Goal: Information Seeking & Learning: Learn about a topic

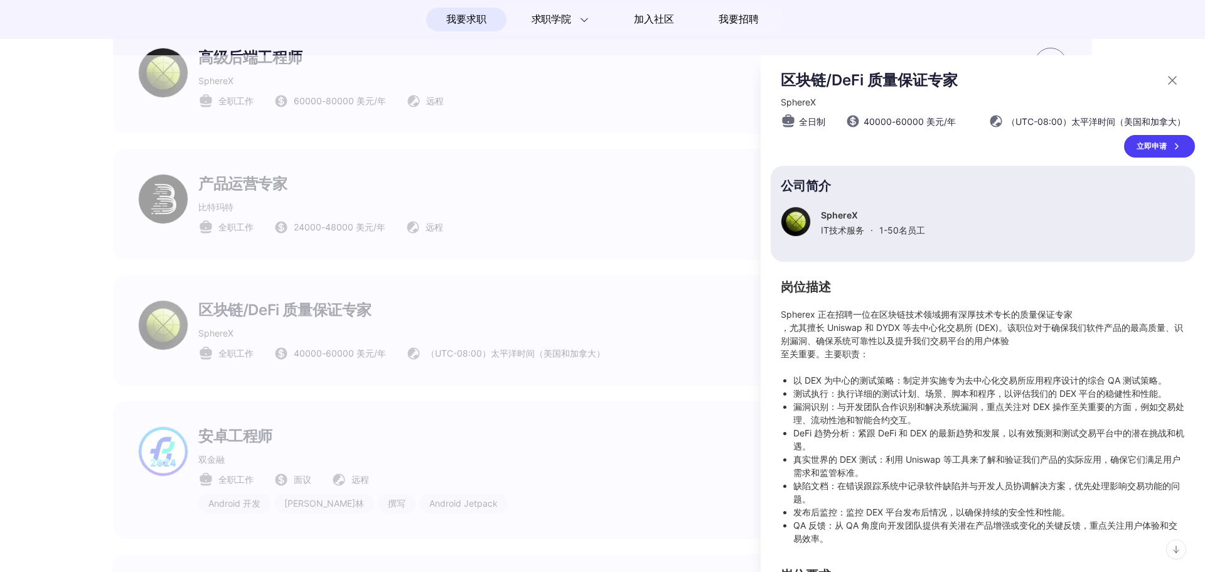
drag, startPoint x: 886, startPoint y: 312, endPoint x: 933, endPoint y: 303, distance: 48.0
click at [893, 293] on h2 "岗位描述" at bounding box center [983, 287] width 404 height 11
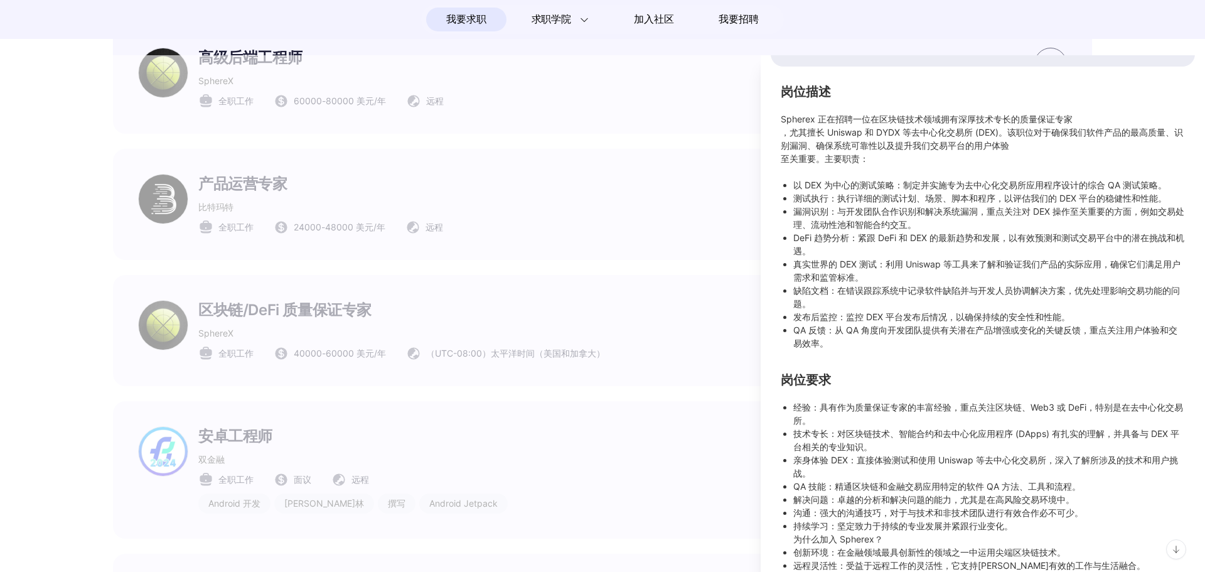
scroll to position [133, 0]
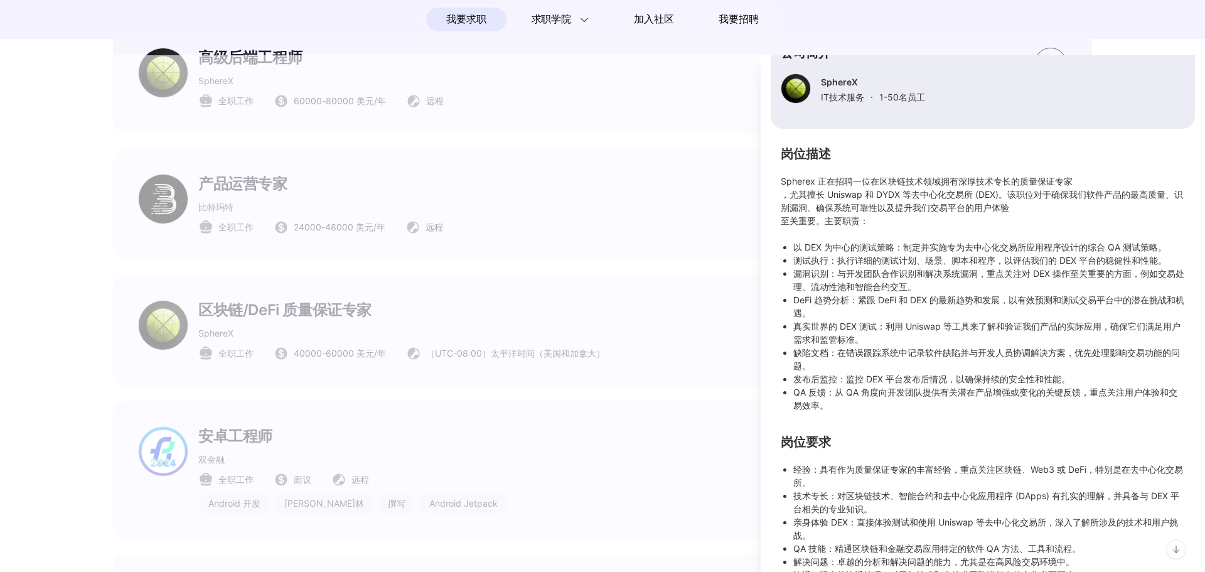
click at [712, 353] on div at bounding box center [602, 313] width 1205 height 517
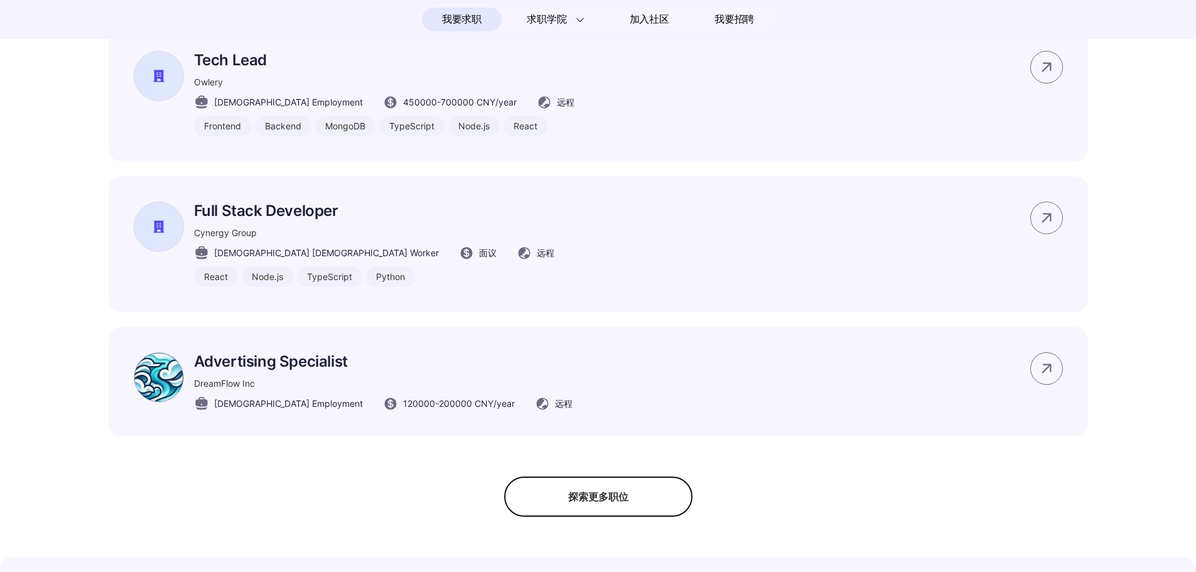
scroll to position [875, 0]
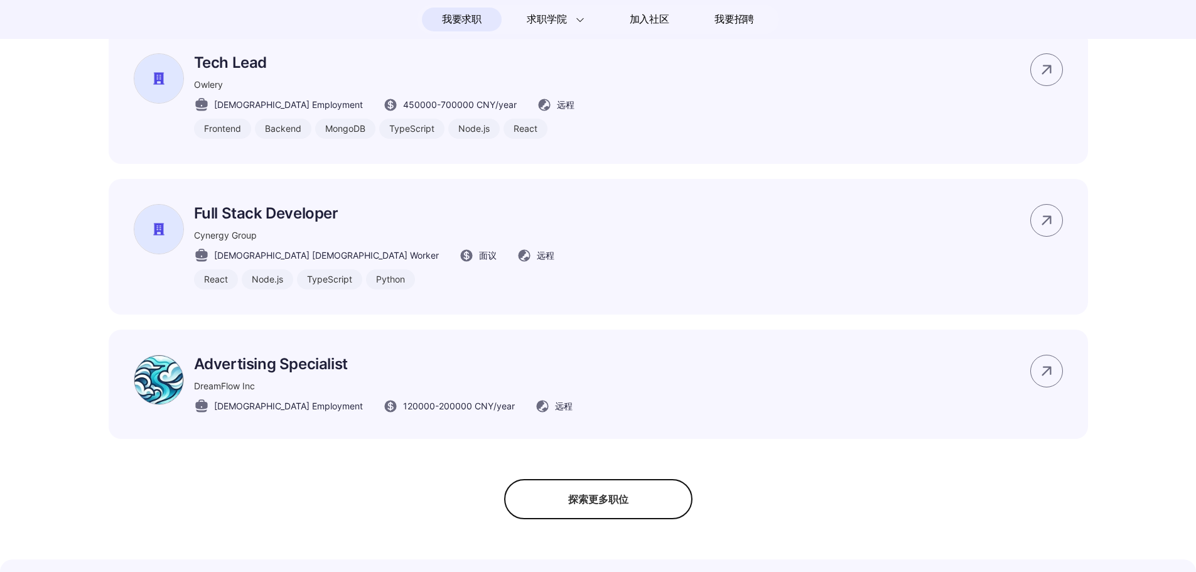
click at [566, 515] on div "探索更多职位" at bounding box center [598, 499] width 188 height 40
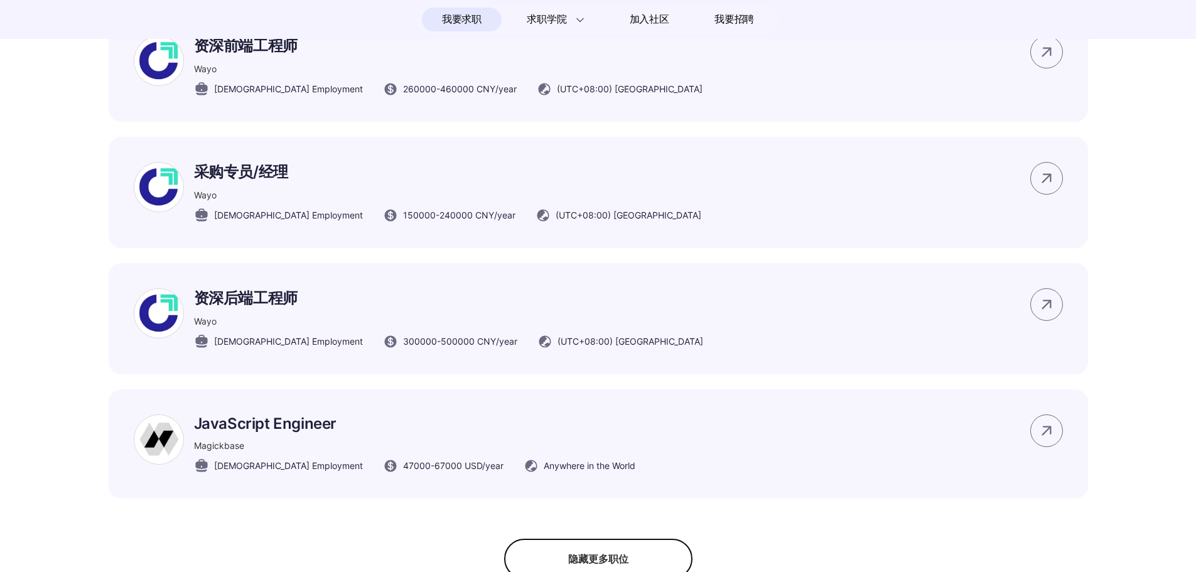
scroll to position [7215, 0]
